Goal: Task Accomplishment & Management: Complete application form

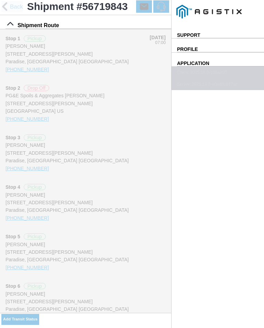
click at [0, 0] on slot "Add Transit Status" at bounding box center [0, 0] width 0 height 0
click at [0, 0] on div "Date and Time * [DATE] 13:08" at bounding box center [0, 0] width 0 height 0
click at [0, 0] on input "13:08" at bounding box center [0, 0] width 0 height 0
type input "15:30"
click at [0, 0] on div "Location" at bounding box center [0, 0] width 0 height 0
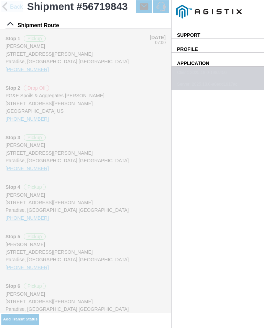
click at [0, 0] on div "[STREET_ADDRESS][PERSON_NAME]" at bounding box center [0, 0] width 0 height 0
click at [0, 0] on slot "Apply" at bounding box center [0, 0] width 0 height 0
type input "Paradise"
click at [0, 0] on select "Select Arrive at Drop Off Arrive at Pickup Break Start Break Stop Depart Drop O…" at bounding box center [0, 0] width 0 height 0
select select "DELIVRED"
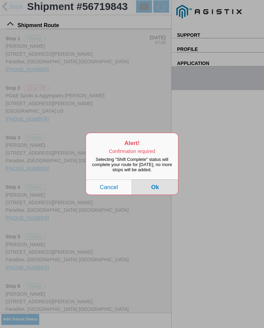
click at [163, 190] on button "Ok" at bounding box center [155, 187] width 46 height 15
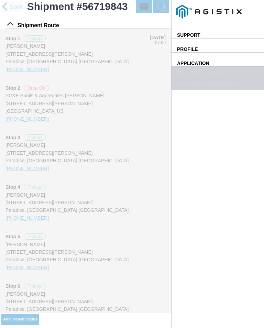
click at [0, 0] on input "number" at bounding box center [0, 0] width 0 height 0
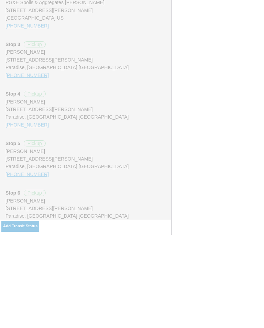
type input "0"
click at [0, 0] on span "SAVE" at bounding box center [0, 0] width 0 height 0
